Goal: Information Seeking & Learning: Check status

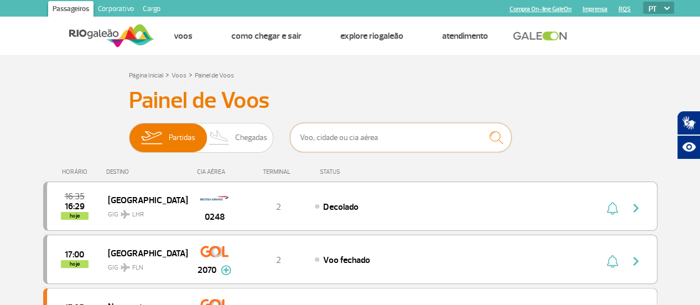
click at [320, 149] on input "text" at bounding box center [400, 137] width 221 height 29
type input "g"
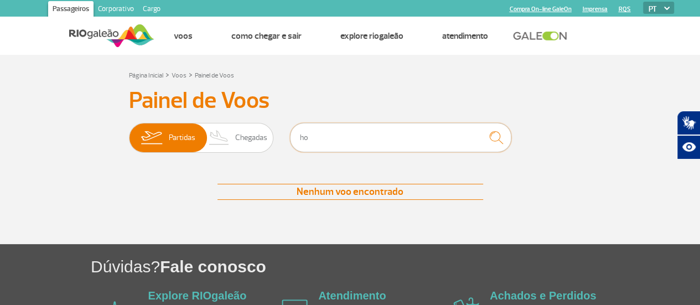
type input "h"
type input "H"
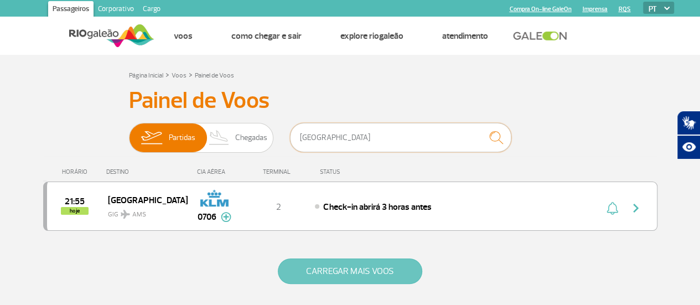
type input "[GEOGRAPHIC_DATA]"
click at [341, 275] on button "CARREGAR MAIS VOOS" at bounding box center [350, 270] width 144 height 25
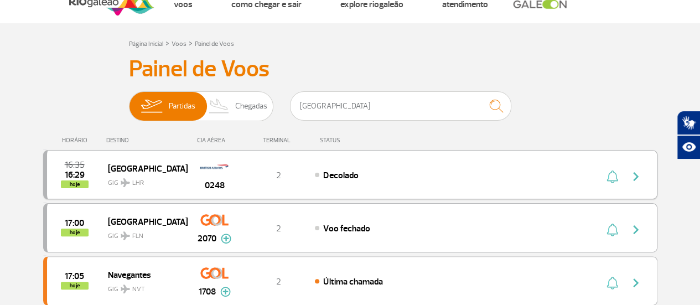
scroll to position [55, 0]
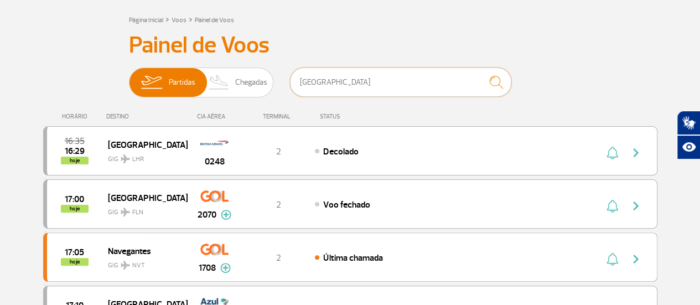
click at [351, 85] on input "[GEOGRAPHIC_DATA]" at bounding box center [400, 81] width 221 height 29
click at [502, 86] on img "submit" at bounding box center [496, 82] width 24 height 23
click at [502, 74] on img "submit" at bounding box center [496, 82] width 24 height 23
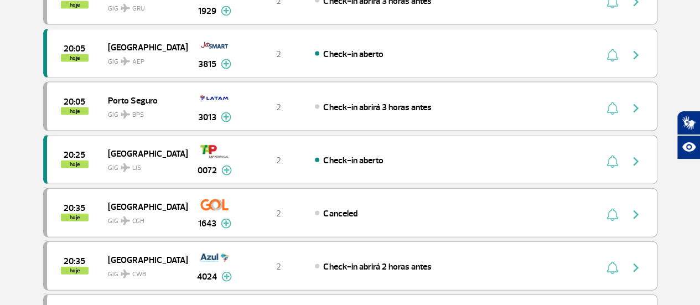
scroll to position [0, 0]
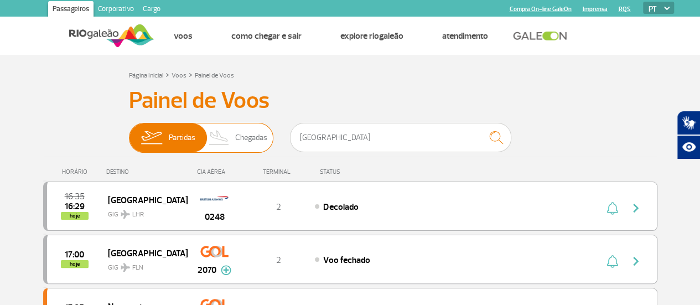
click at [234, 145] on img at bounding box center [219, 137] width 33 height 29
click at [129, 132] on input "Partidas Chegadas" at bounding box center [129, 132] width 0 height 0
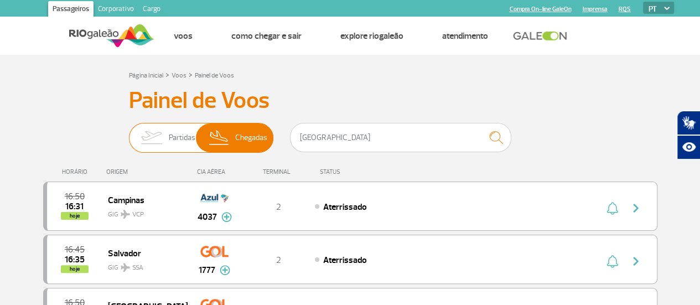
click at [174, 132] on span "Partidas" at bounding box center [182, 137] width 27 height 29
click at [129, 132] on input "Partidas Chegadas" at bounding box center [129, 132] width 0 height 0
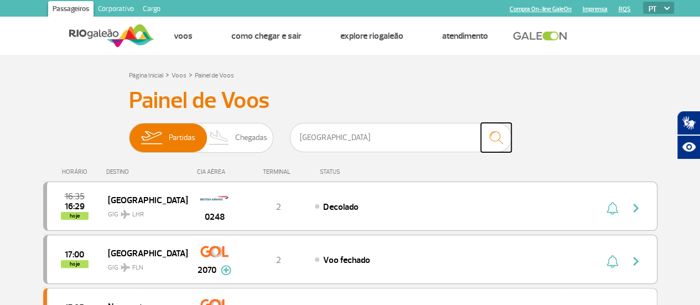
click at [501, 133] on img "submit" at bounding box center [496, 137] width 24 height 23
click at [490, 134] on img "submit" at bounding box center [496, 137] width 24 height 23
click at [241, 175] on div "CIA AÉREA" at bounding box center [214, 171] width 55 height 7
click at [346, 141] on input "text" at bounding box center [400, 137] width 221 height 29
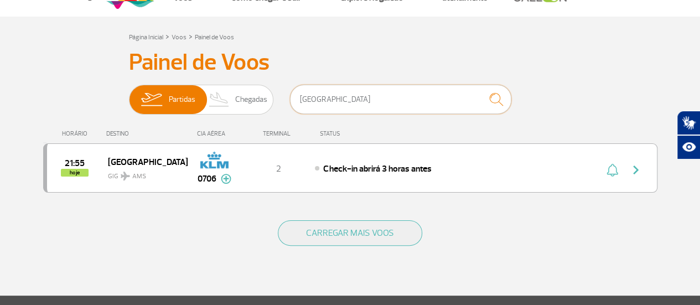
scroll to position [55, 0]
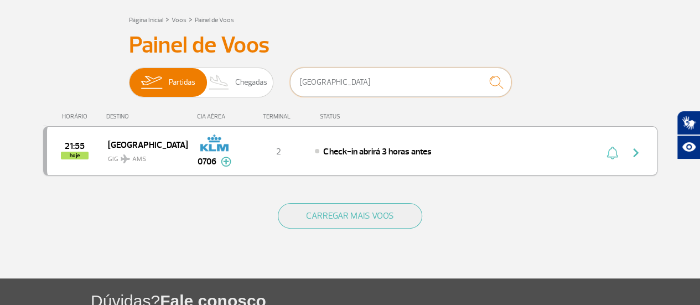
type input "[GEOGRAPHIC_DATA]"
drag, startPoint x: 392, startPoint y: 152, endPoint x: 333, endPoint y: 111, distance: 71.5
click at [333, 111] on div "HORÁRIO DESTINO CIA AÉREA TERMINAL STATUS" at bounding box center [350, 112] width 614 height 22
click at [428, 158] on div "21:55 hoje [GEOGRAPHIC_DATA] 0706 2 Check-in abrirá 3 horas antes Parcerias: GO…" at bounding box center [350, 150] width 614 height 49
click at [229, 162] on img at bounding box center [226, 162] width 11 height 10
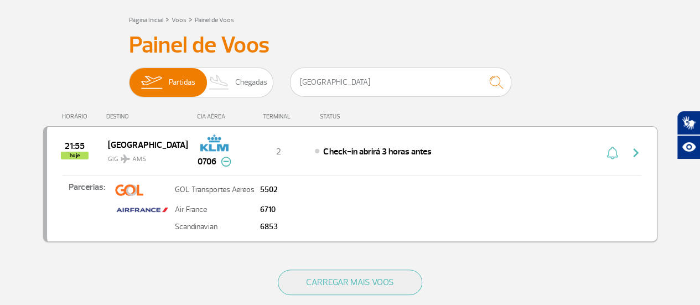
click at [637, 148] on img "button" at bounding box center [635, 152] width 13 height 13
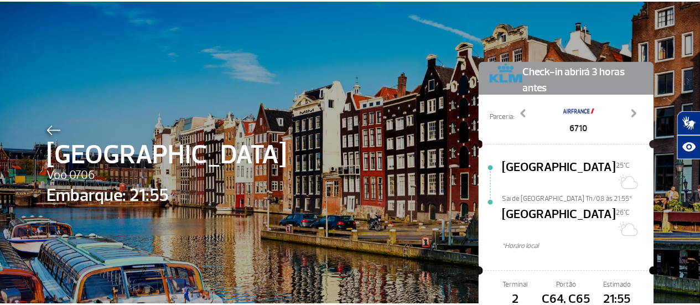
scroll to position [82, 0]
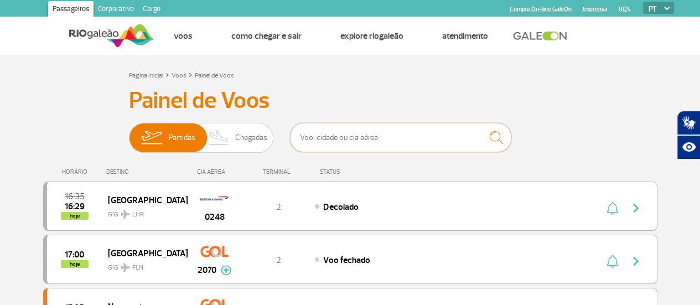
click at [344, 145] on input "text" at bounding box center [400, 137] width 221 height 29
type input "m"
type input "[GEOGRAPHIC_DATA]"
